Goal: Transaction & Acquisition: Purchase product/service

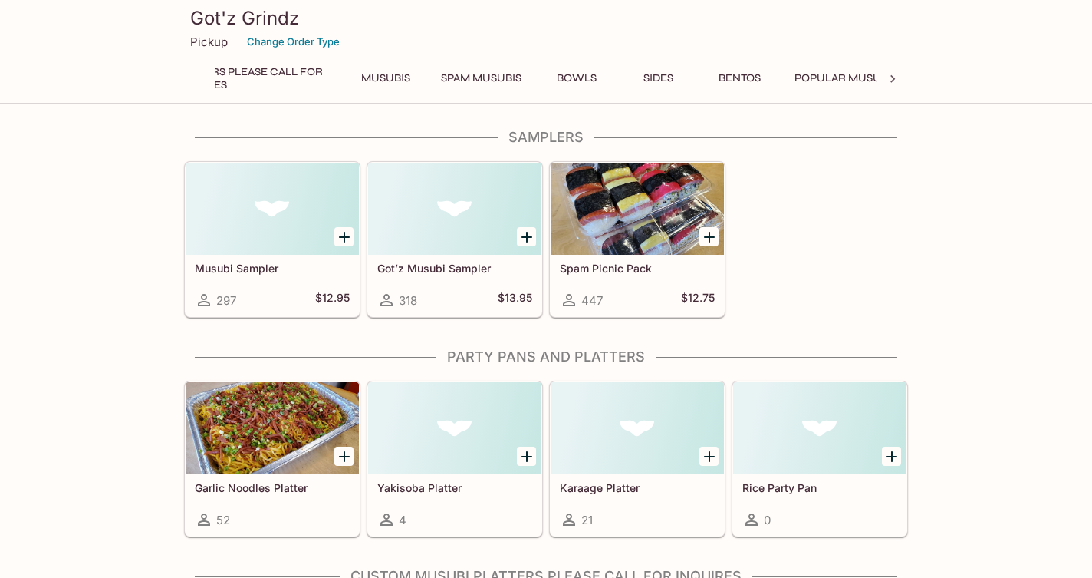
scroll to position [0, 418]
click at [753, 71] on button "Bentos" at bounding box center [737, 78] width 69 height 21
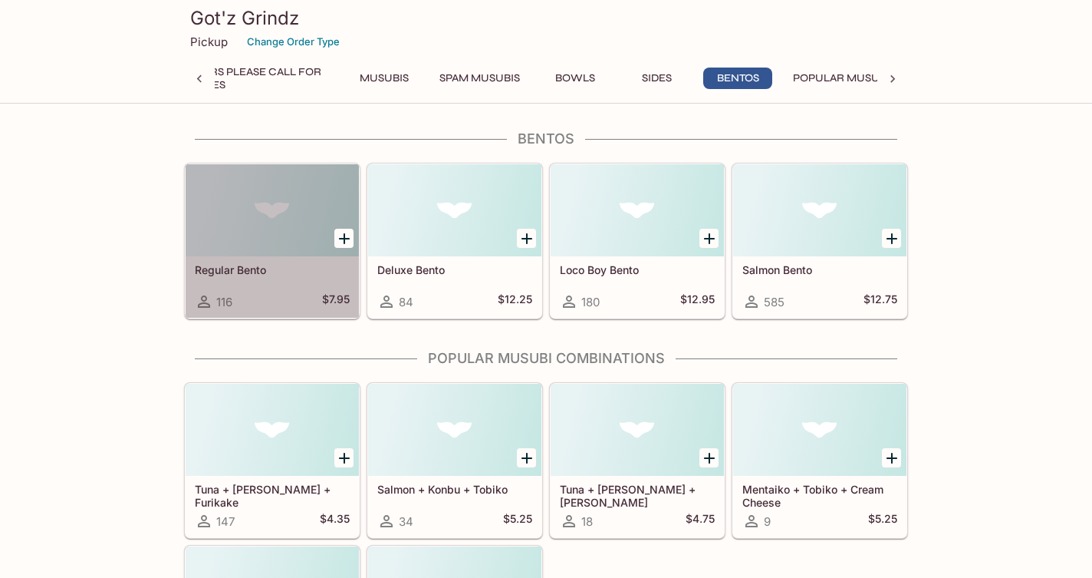
click at [244, 224] on div at bounding box center [272, 210] width 173 height 92
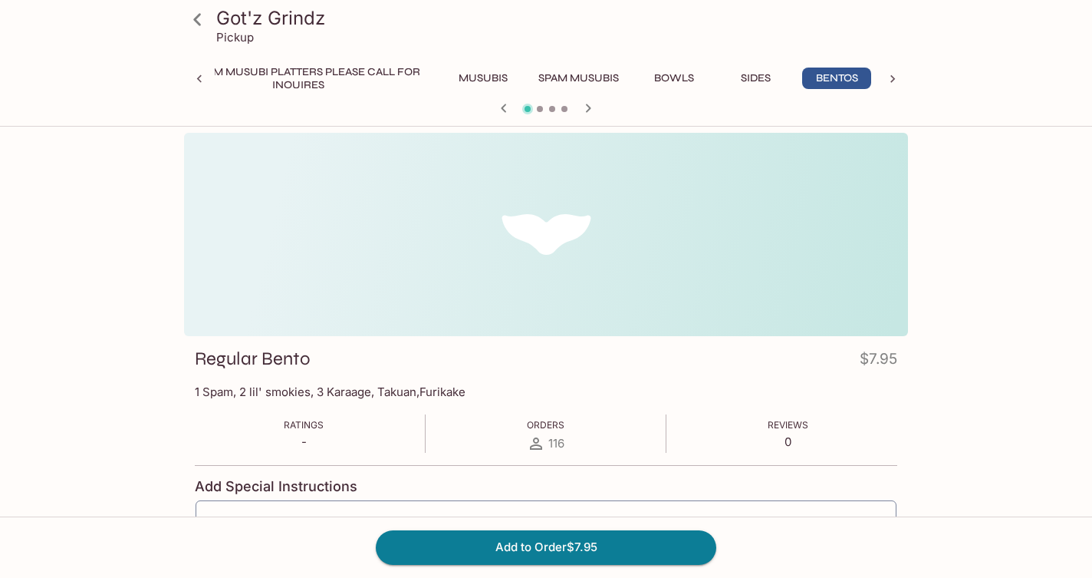
click at [541, 106] on span at bounding box center [540, 109] width 6 height 6
click at [587, 109] on icon "button" at bounding box center [588, 108] width 18 height 18
click at [500, 106] on icon "button" at bounding box center [504, 108] width 18 height 18
click at [585, 108] on icon "button" at bounding box center [588, 108] width 18 height 18
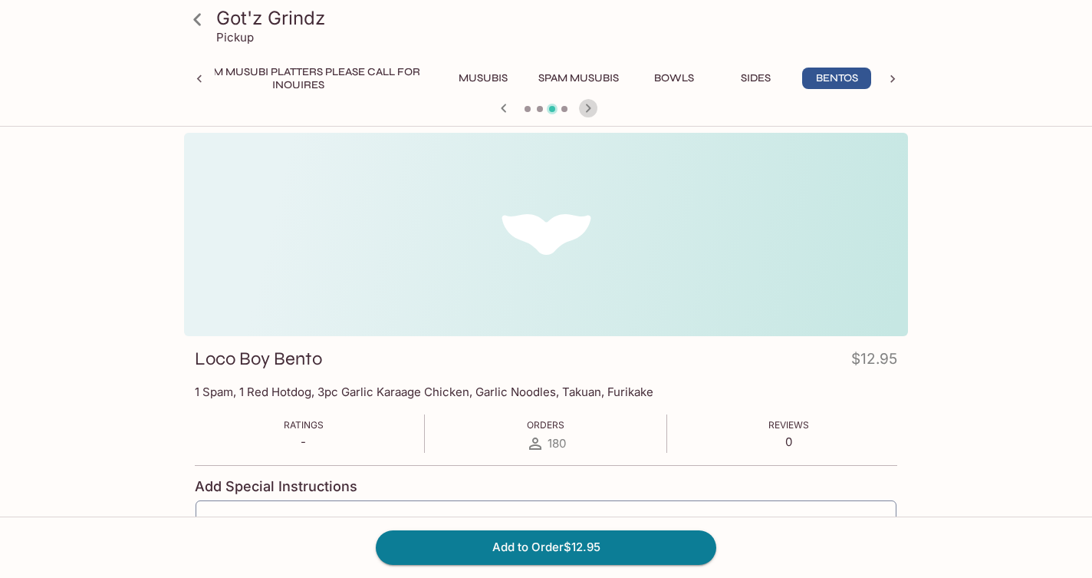
click at [585, 108] on icon "button" at bounding box center [588, 108] width 18 height 18
click at [503, 106] on icon "button" at bounding box center [504, 108] width 18 height 18
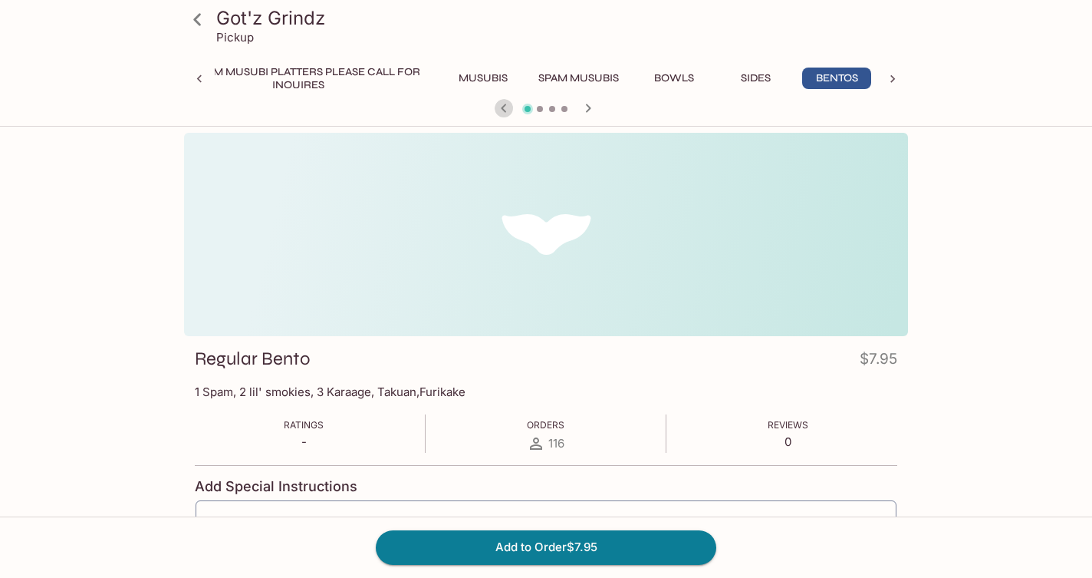
click at [500, 101] on icon "button" at bounding box center [504, 108] width 18 height 18
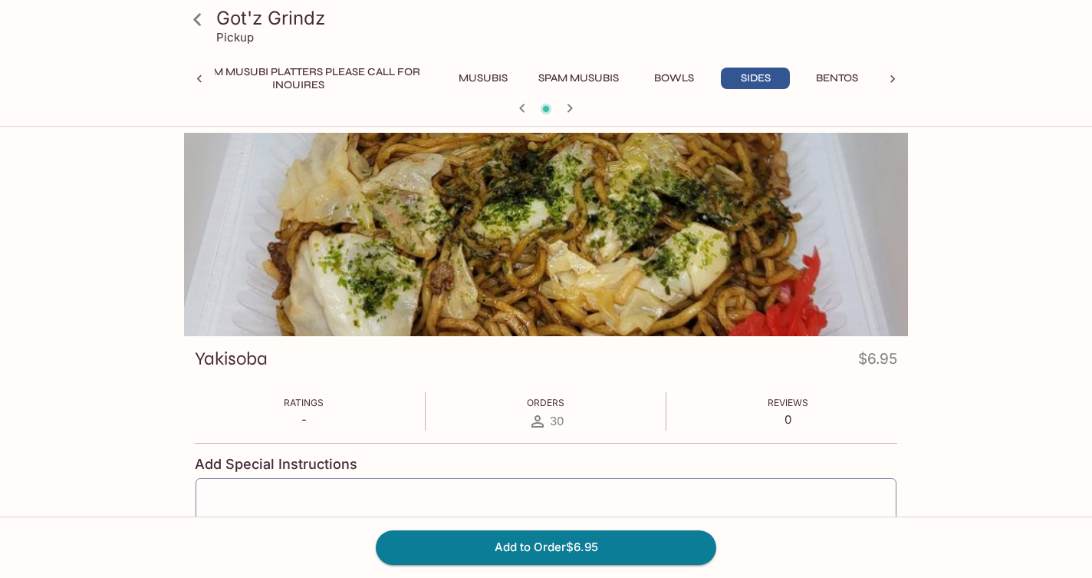
click at [568, 104] on icon "button" at bounding box center [570, 108] width 18 height 18
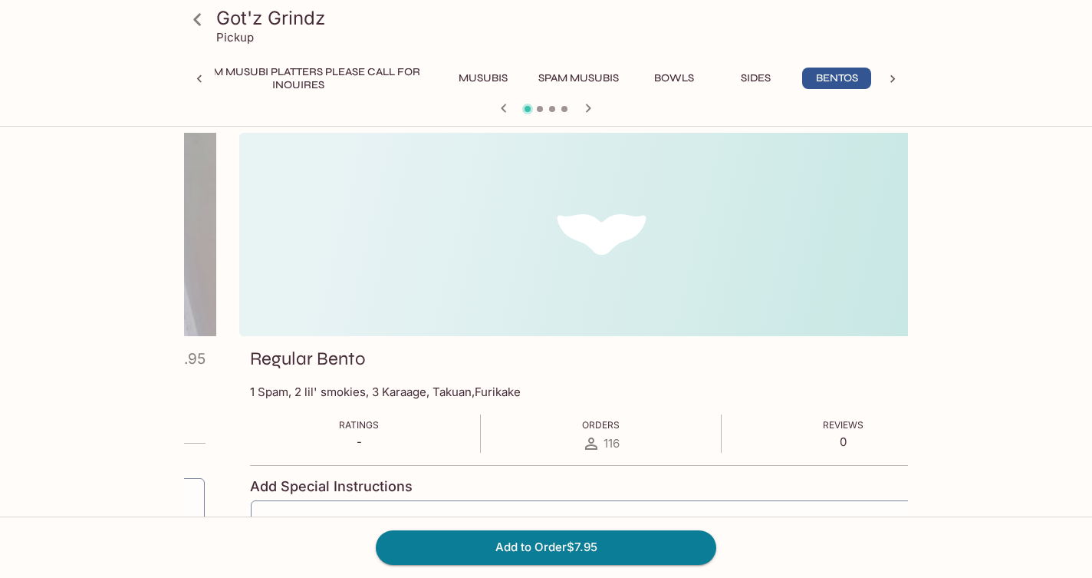
click at [251, 346] on div "Regular Bento $7.95 1 Spam, 2 lil' smokies, 3 Karaage, Takuan,Furikake Ratings …" at bounding box center [601, 501] width 724 height 331
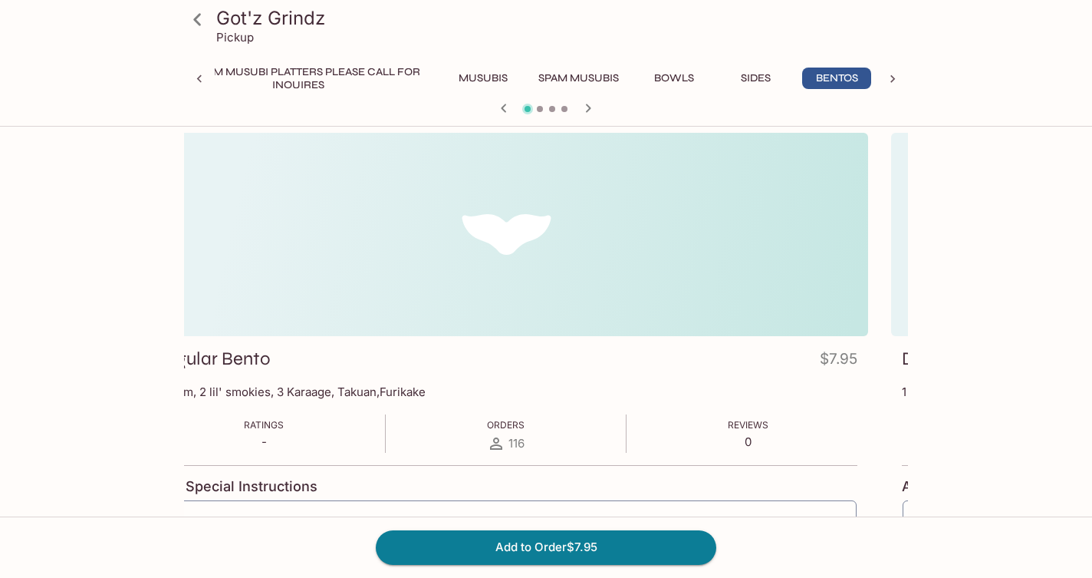
click at [446, 365] on div "Regular Bento $7.95 1 Spam, 2 lil' smokies, 3 Karaage, Takuan,Furikake Ratings …" at bounding box center [506, 501] width 724 height 331
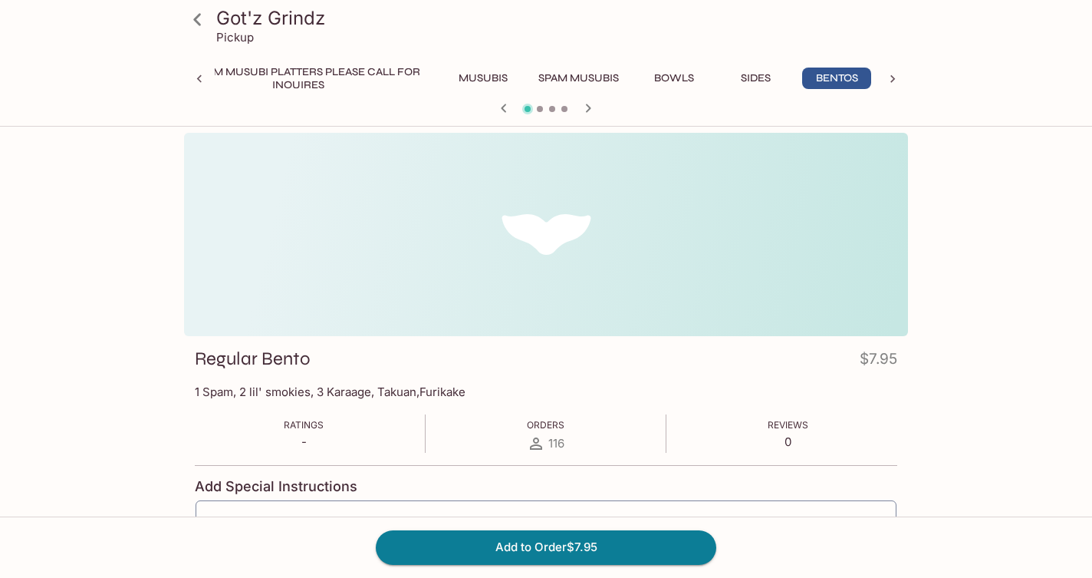
click at [213, 357] on h3 "Regular Bento" at bounding box center [252, 359] width 115 height 24
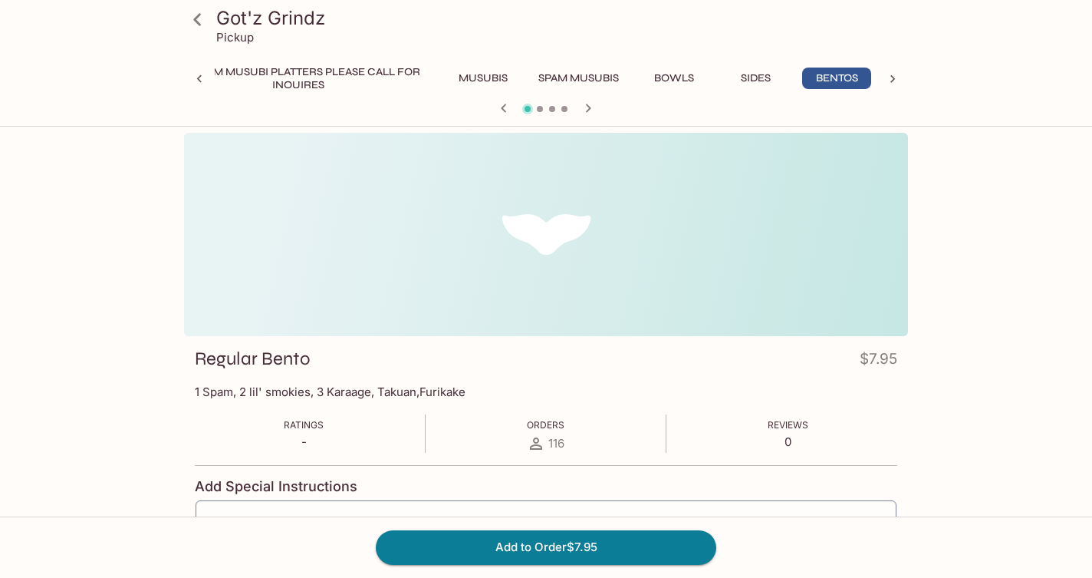
click at [213, 357] on h3 "Regular Bento" at bounding box center [252, 359] width 115 height 24
click at [584, 100] on icon "button" at bounding box center [588, 108] width 18 height 18
click at [200, 23] on icon at bounding box center [197, 19] width 27 height 27
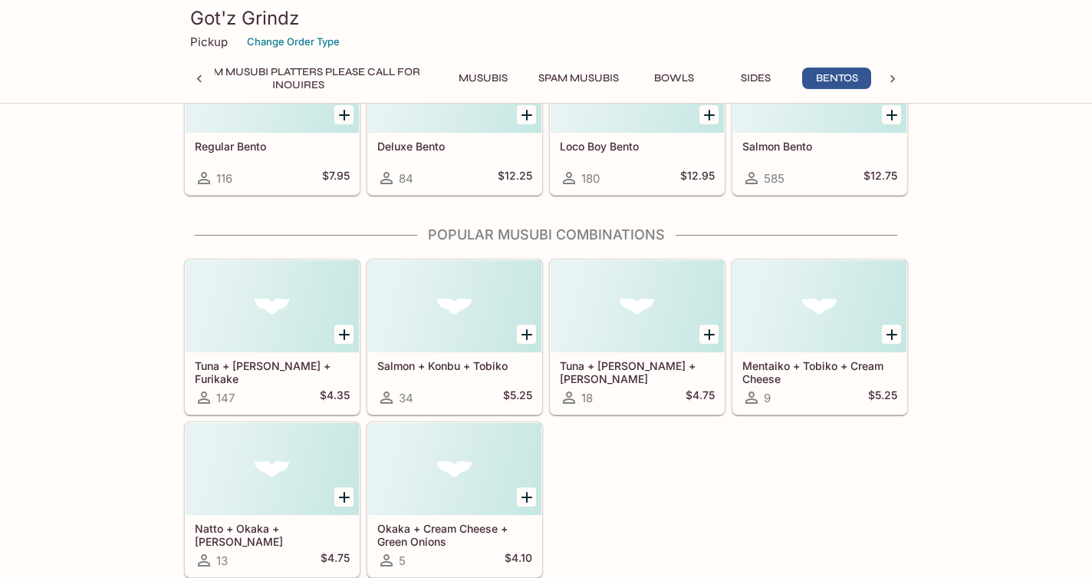
scroll to position [3772, 0]
